Goal: Transaction & Acquisition: Book appointment/travel/reservation

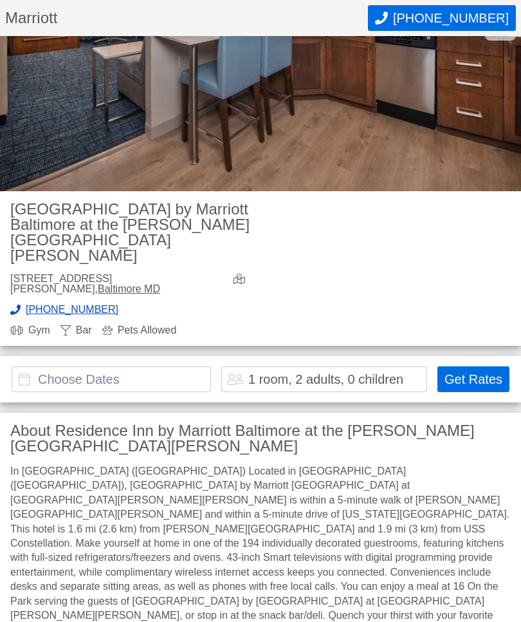
scroll to position [194, 0]
click at [485, 367] on button "Get Rates" at bounding box center [474, 380] width 72 height 26
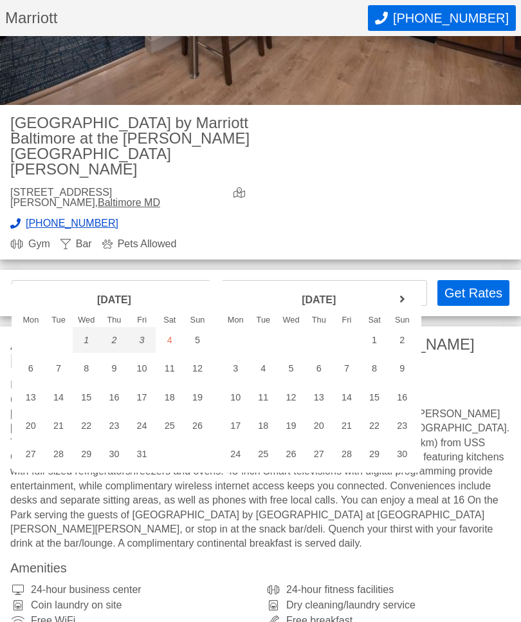
click at [142, 432] on div "24" at bounding box center [142, 426] width 28 height 26
type input "[DATE] - [DATE]"
click at [174, 429] on div "25" at bounding box center [170, 425] width 28 height 26
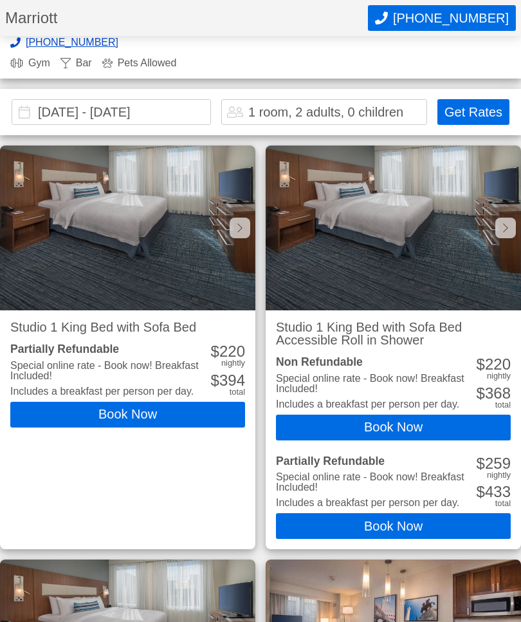
scroll to position [462, 0]
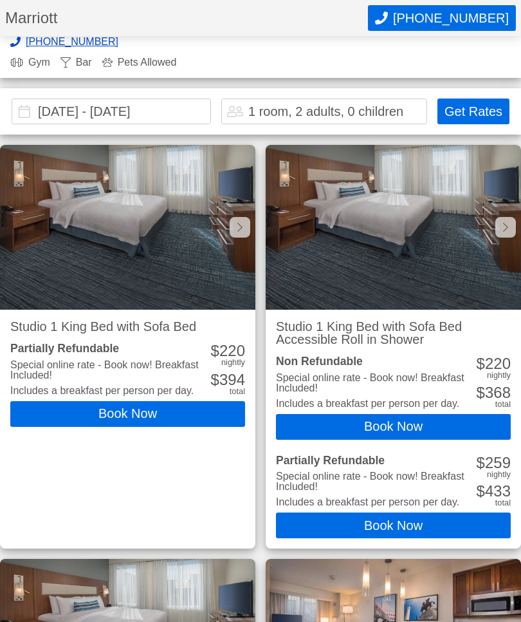
click at [183, 401] on button "Book Now" at bounding box center [127, 414] width 235 height 26
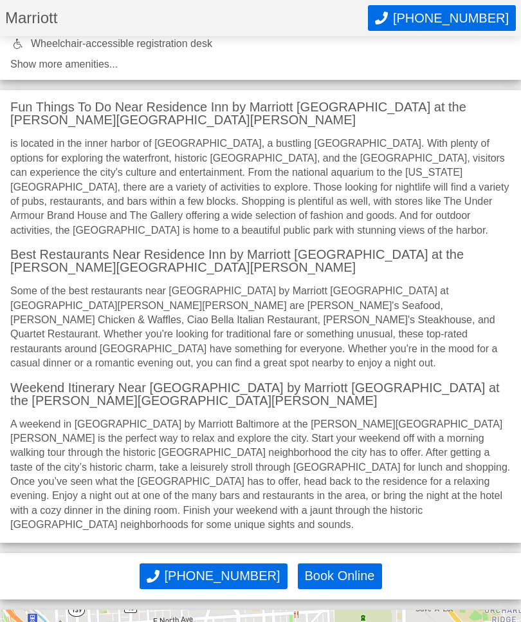
scroll to position [2602, 0]
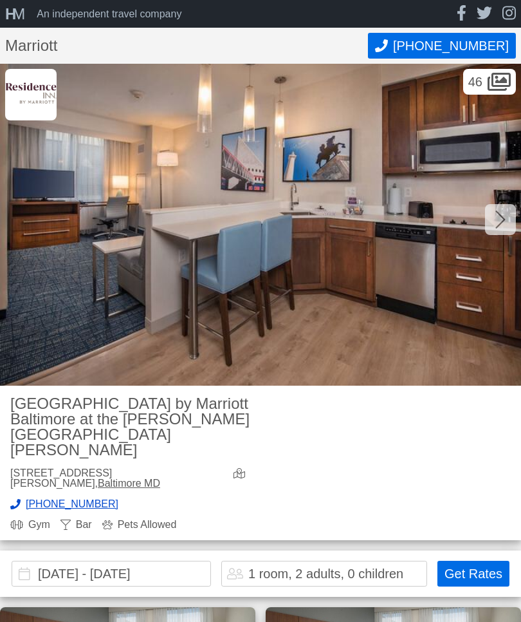
click at [201, 414] on h2 "[GEOGRAPHIC_DATA] by Marriott Baltimore at the [PERSON_NAME][GEOGRAPHIC_DATA][P…" at bounding box center [130, 427] width 240 height 62
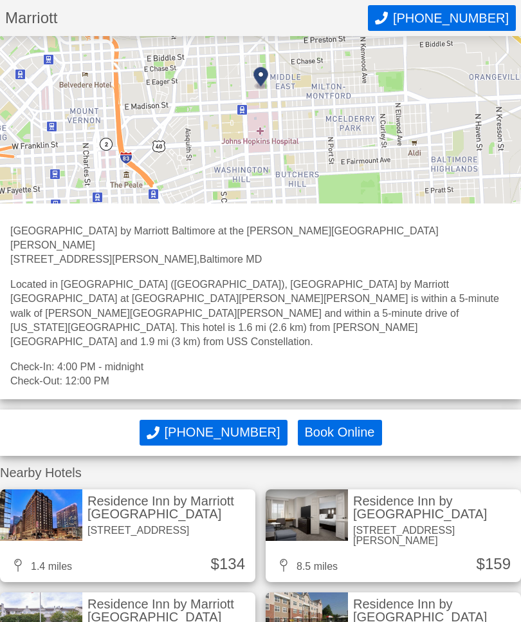
click at [349, 419] on button "Book Online" at bounding box center [340, 432] width 84 height 26
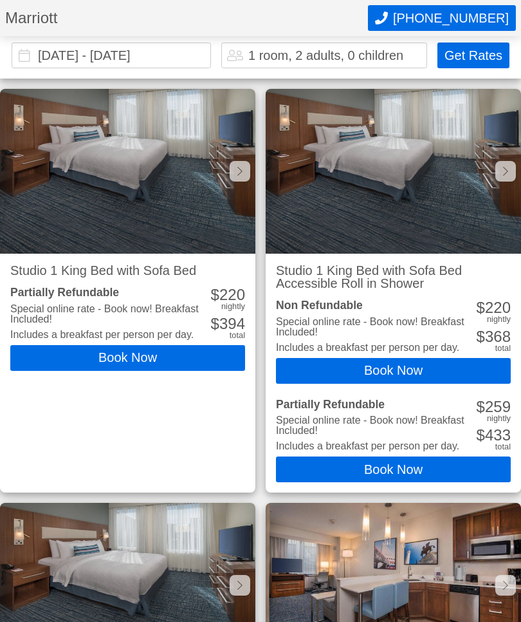
scroll to position [498, 0]
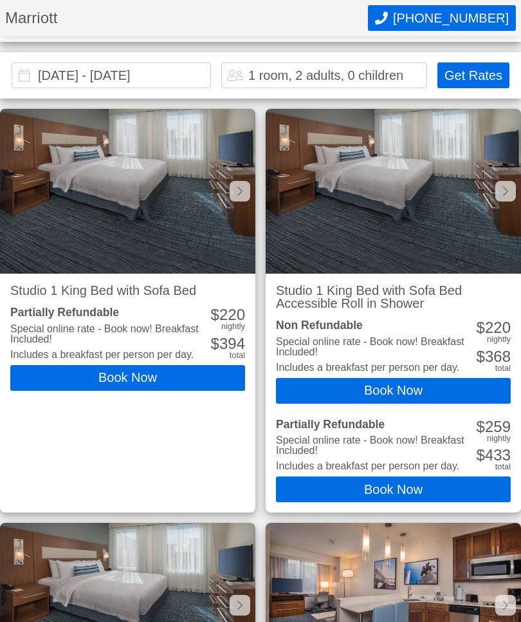
click at [211, 306] on span "$" at bounding box center [215, 314] width 8 height 17
click at [185, 365] on button "Book Now" at bounding box center [127, 378] width 235 height 26
